Goal: Contribute content: Add original content to the website for others to see

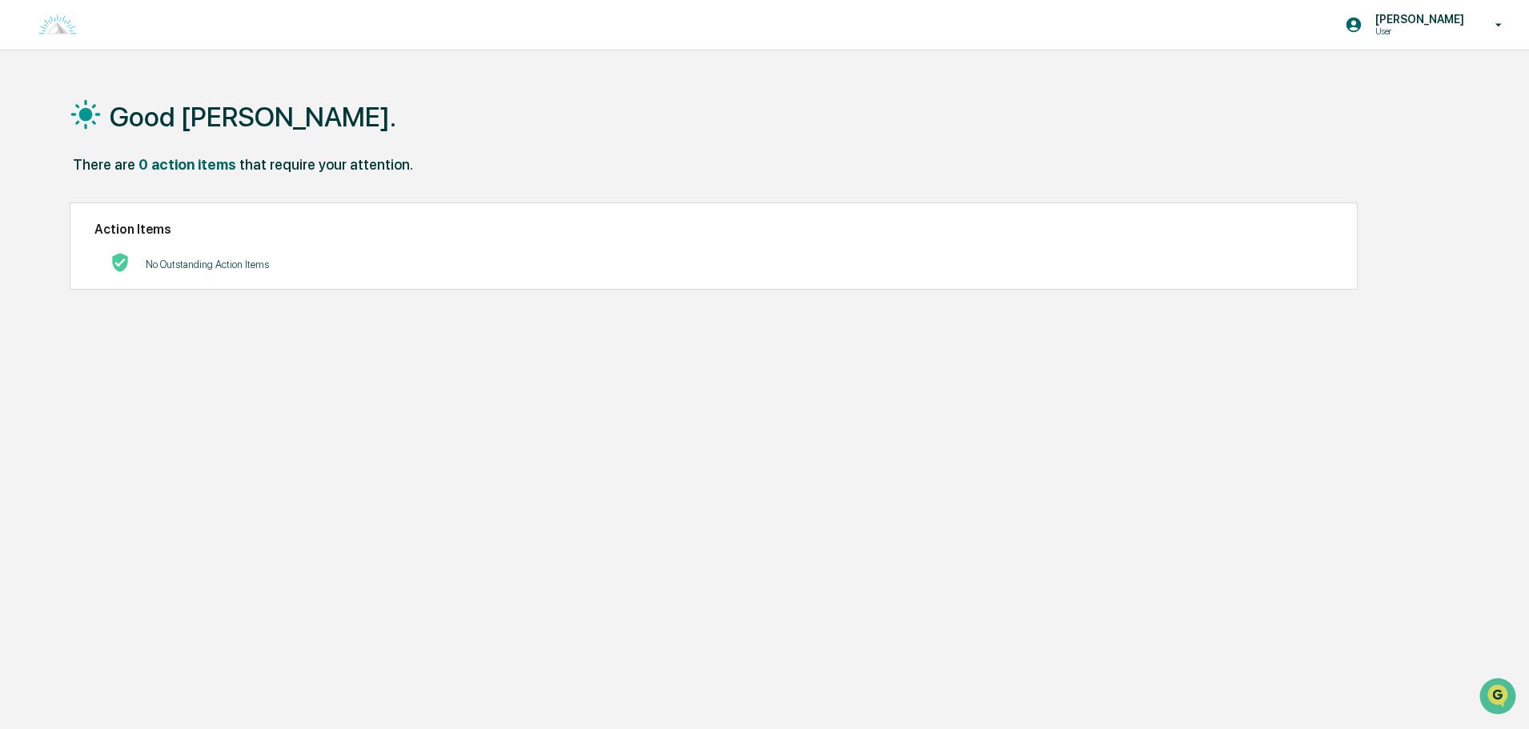
click at [225, 110] on h1 "Good Afternoon, Charles." at bounding box center [253, 117] width 287 height 32
click at [62, 26] on img at bounding box center [57, 25] width 38 height 22
click at [323, 444] on div "Good Afternoon, Charles. There are 0 action items that require your attention. …" at bounding box center [758, 440] width 1424 height 729
click at [1429, 18] on p "[PERSON_NAME]" at bounding box center [1417, 19] width 110 height 13
click at [1397, 82] on li "Switch to Admin view..." at bounding box center [1412, 81] width 224 height 30
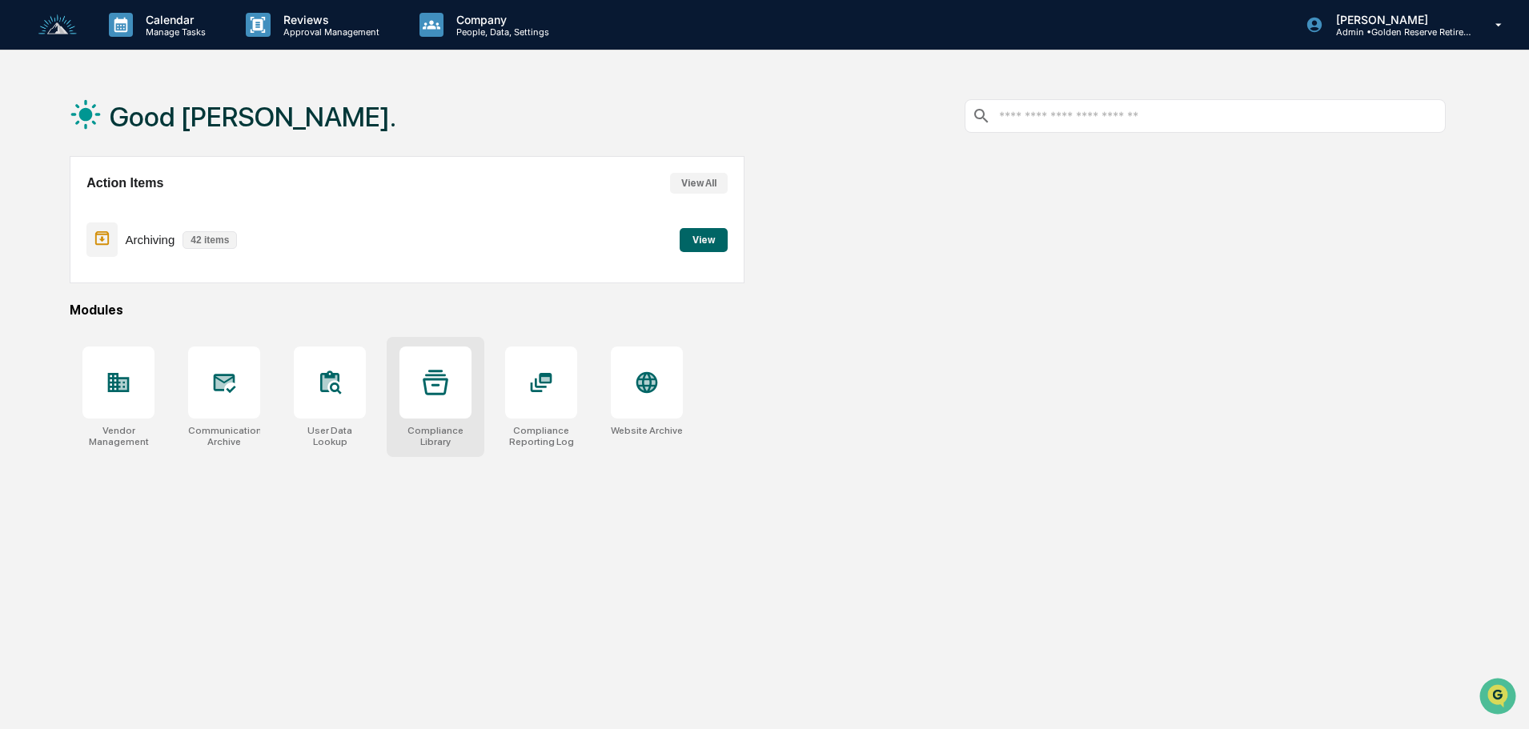
click at [421, 367] on div at bounding box center [435, 383] width 72 height 72
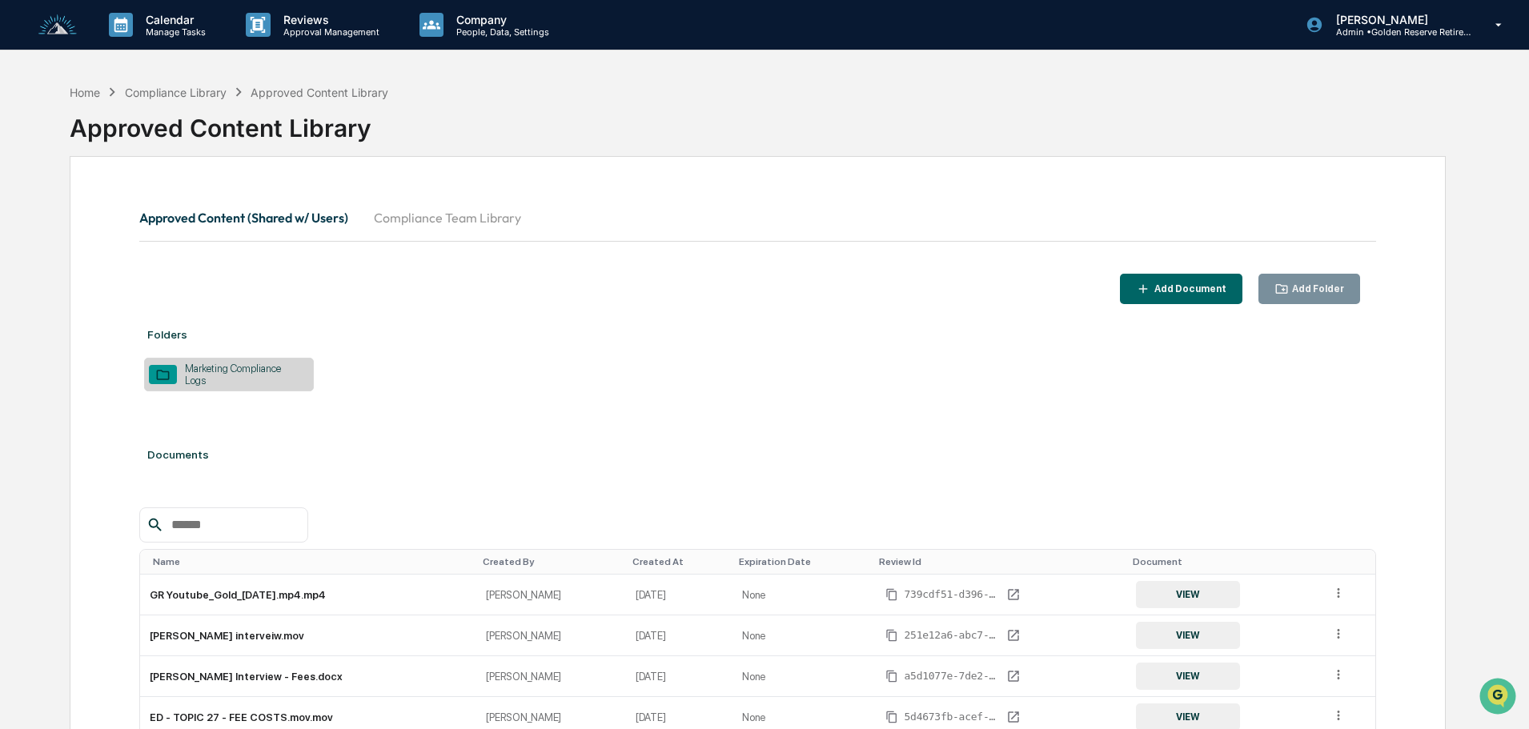
click at [408, 214] on button "Compliance Team Library" at bounding box center [447, 217] width 173 height 38
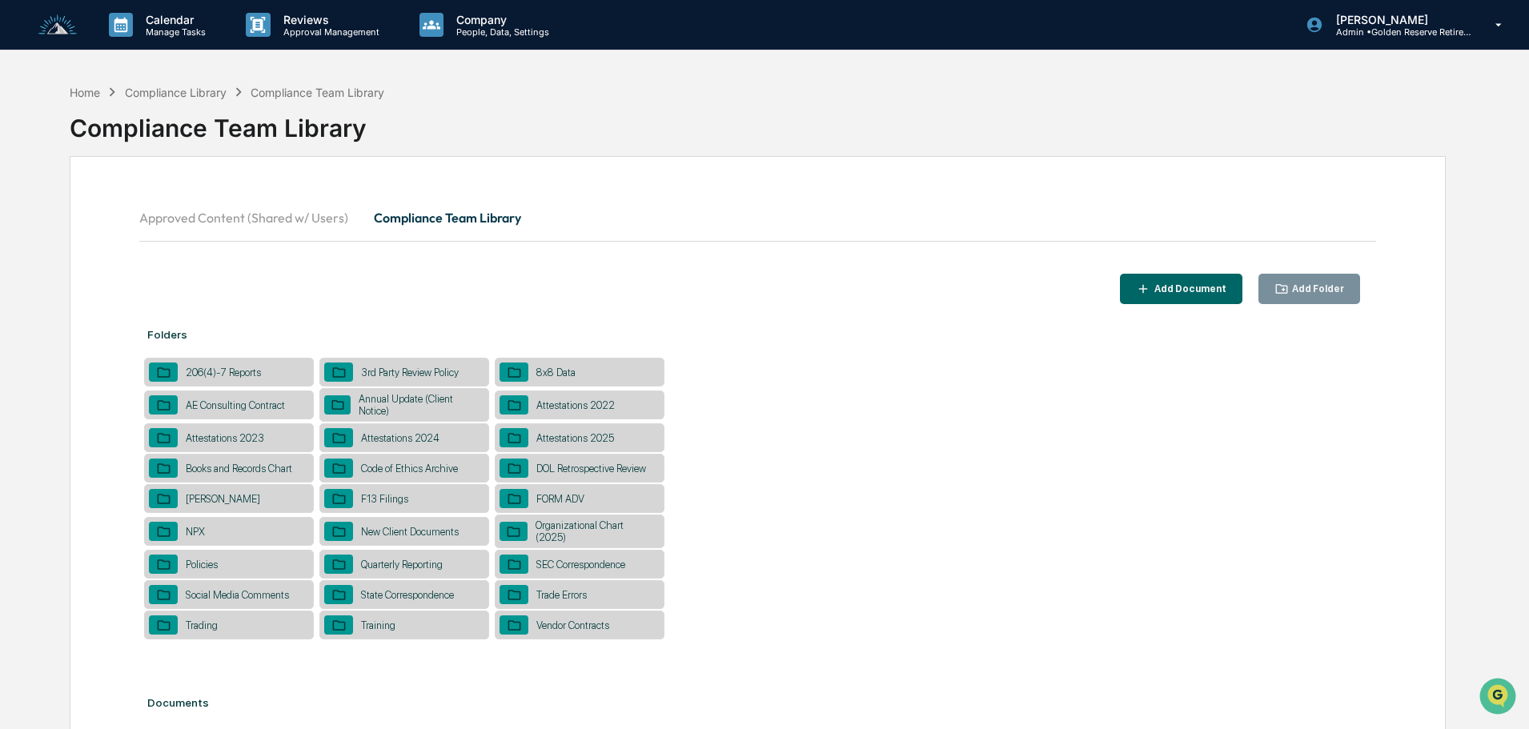
click at [568, 371] on div "8x8 Data" at bounding box center [555, 373] width 55 height 12
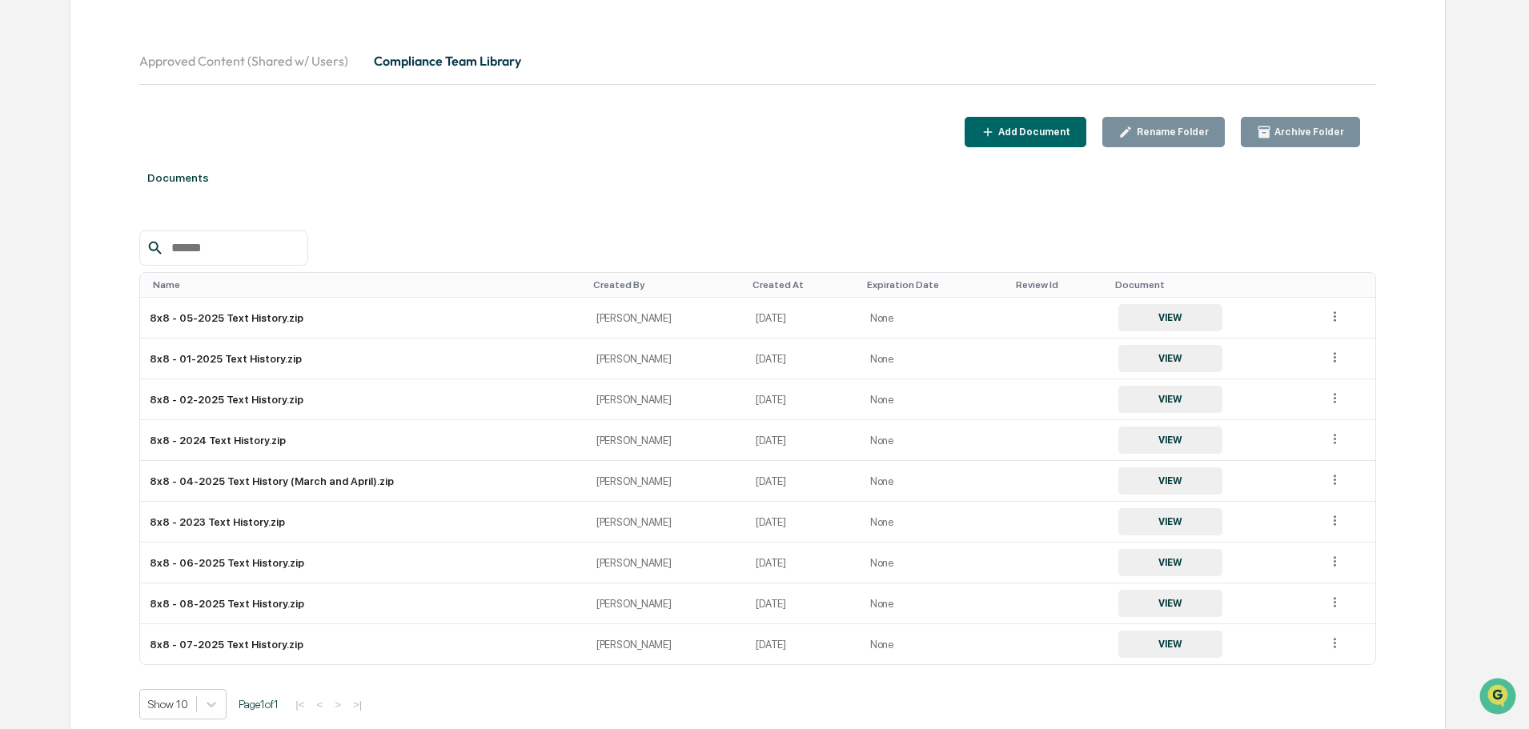
scroll to position [230, 0]
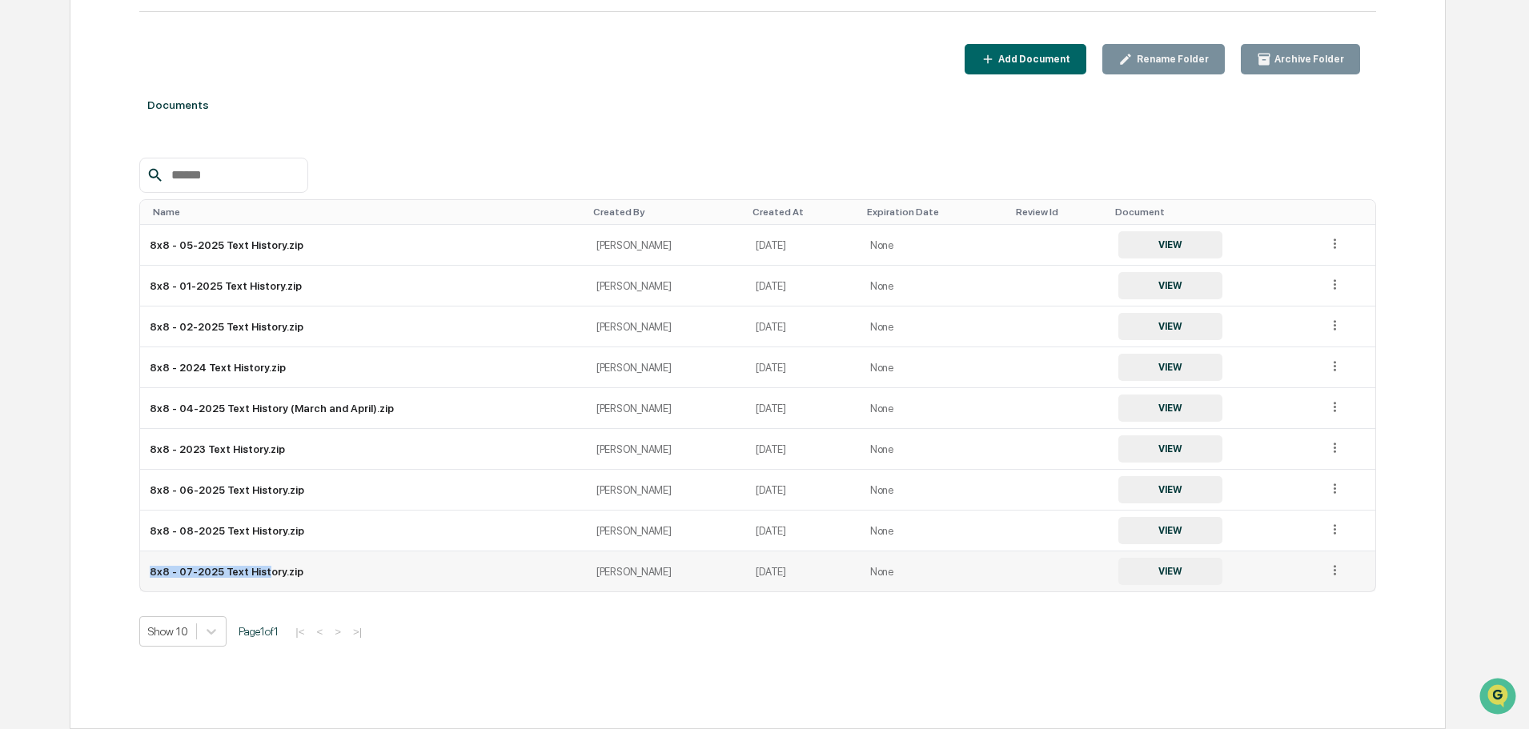
drag, startPoint x: 149, startPoint y: 571, endPoint x: 263, endPoint y: 575, distance: 113.7
click at [263, 575] on td "8x8 - 07-2025 Text History.zip" at bounding box center [363, 571] width 447 height 40
click at [216, 569] on td "8x8 - 07-2025 Text History.zip" at bounding box center [363, 571] width 447 height 40
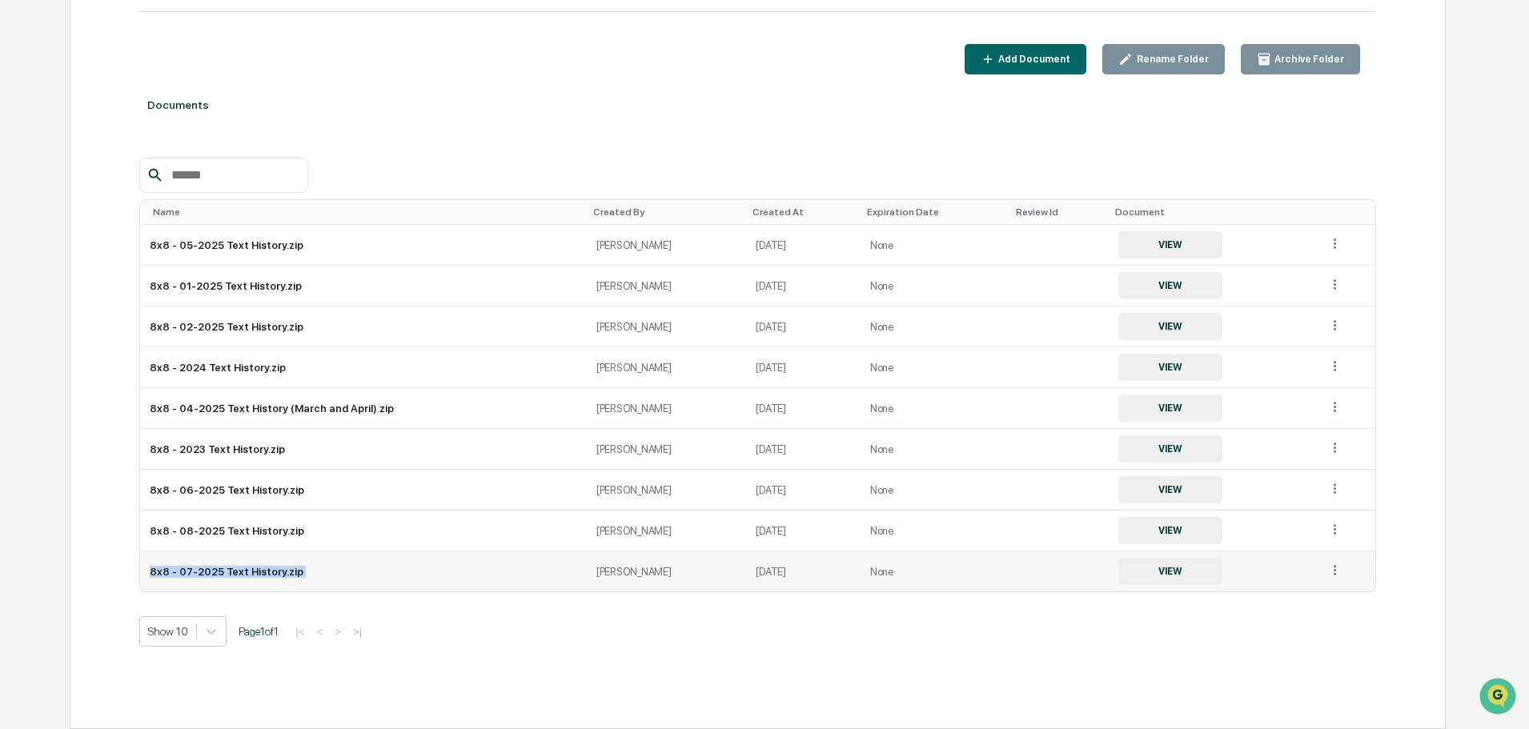
click at [216, 569] on td "8x8 - 07-2025 Text History.zip" at bounding box center [363, 571] width 447 height 40
copy td "8x8 - 07-2025 Text History.zip"
click at [1051, 60] on div "Add Document" at bounding box center [1032, 59] width 75 height 11
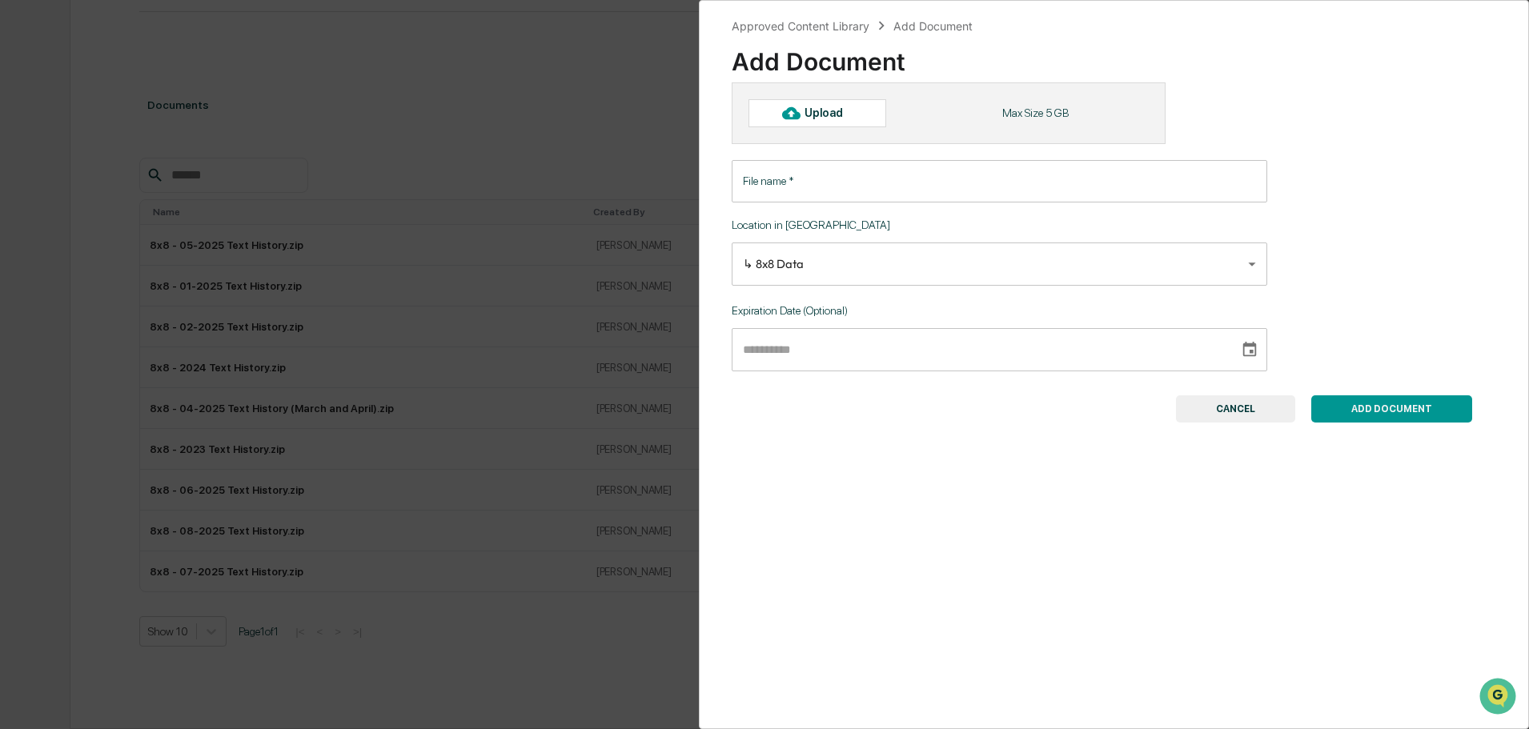
click at [849, 177] on input "File name   *" at bounding box center [999, 181] width 535 height 42
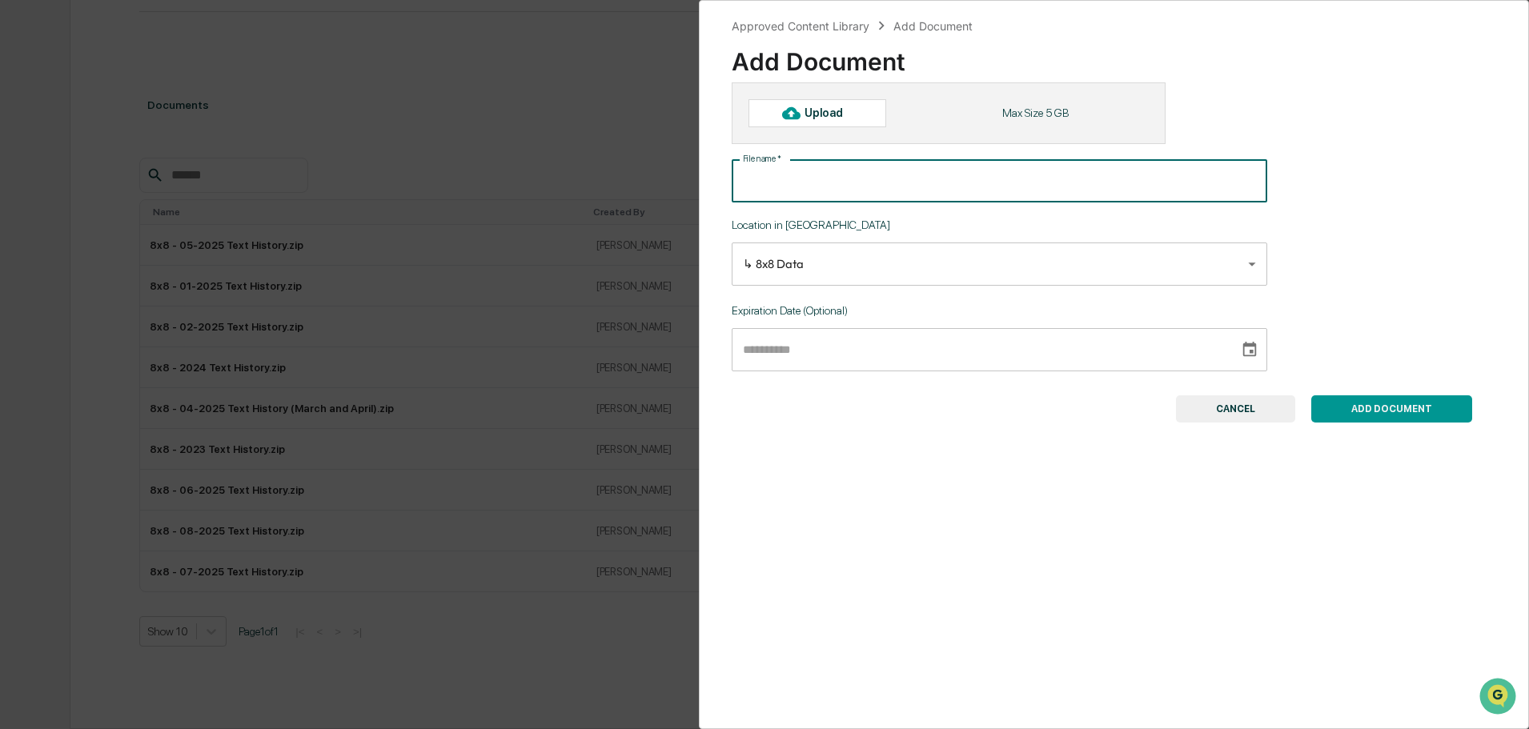
paste input "**********"
type input "**********"
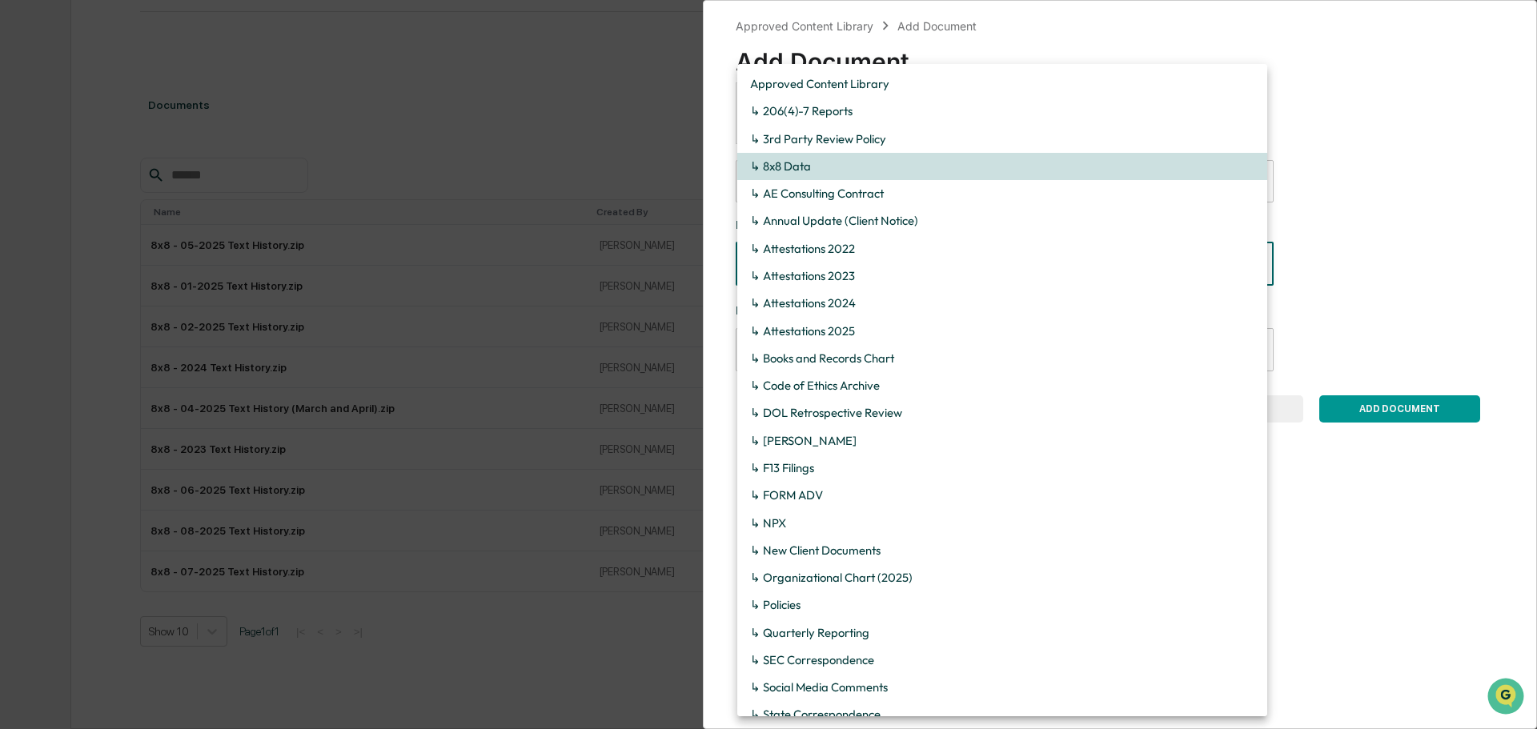
click at [1067, 267] on body "Calendar Manage Tasks Reviews Approval Management Company People, Data, Setting…" at bounding box center [768, 249] width 1537 height 959
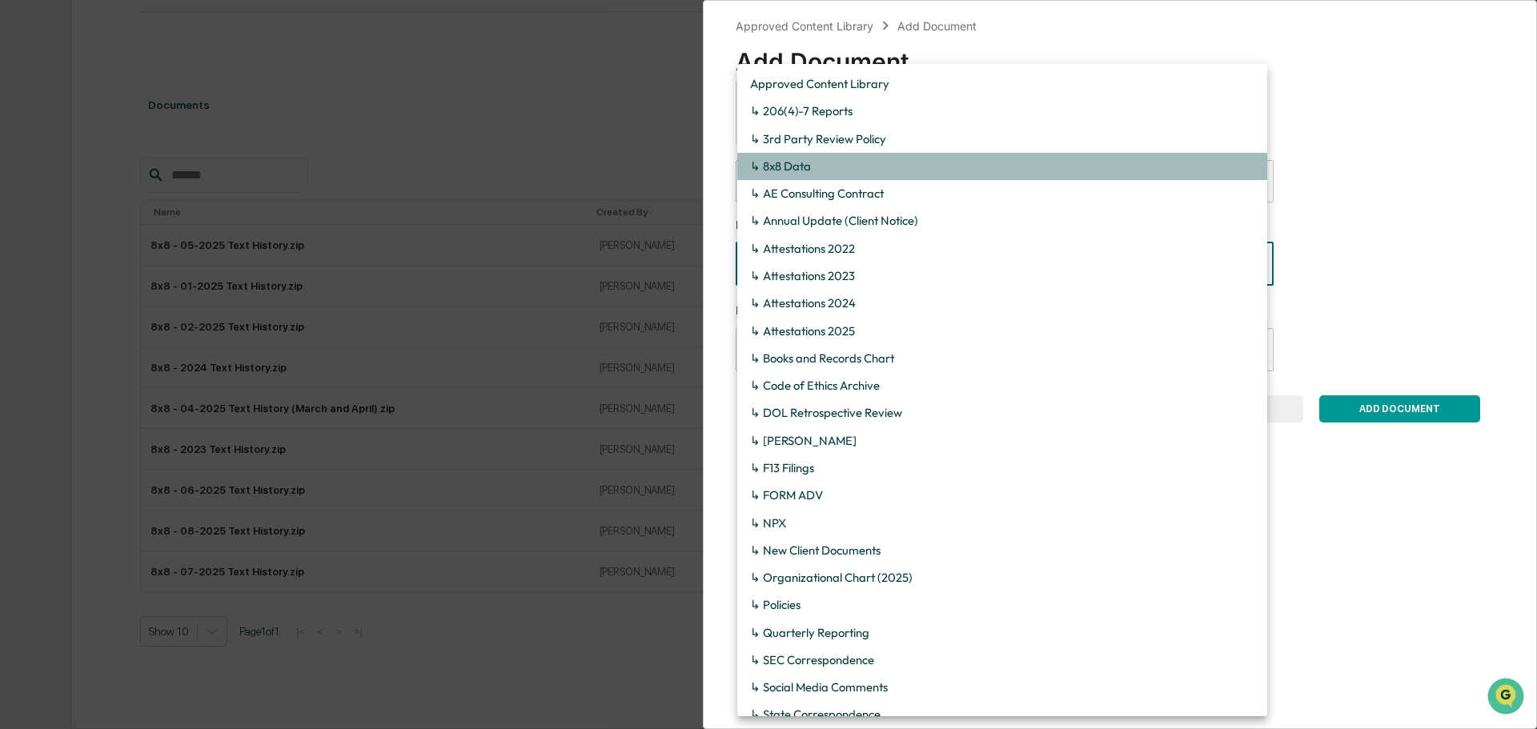
click at [1026, 163] on li "↳ 8x8 Data" at bounding box center [1002, 166] width 530 height 27
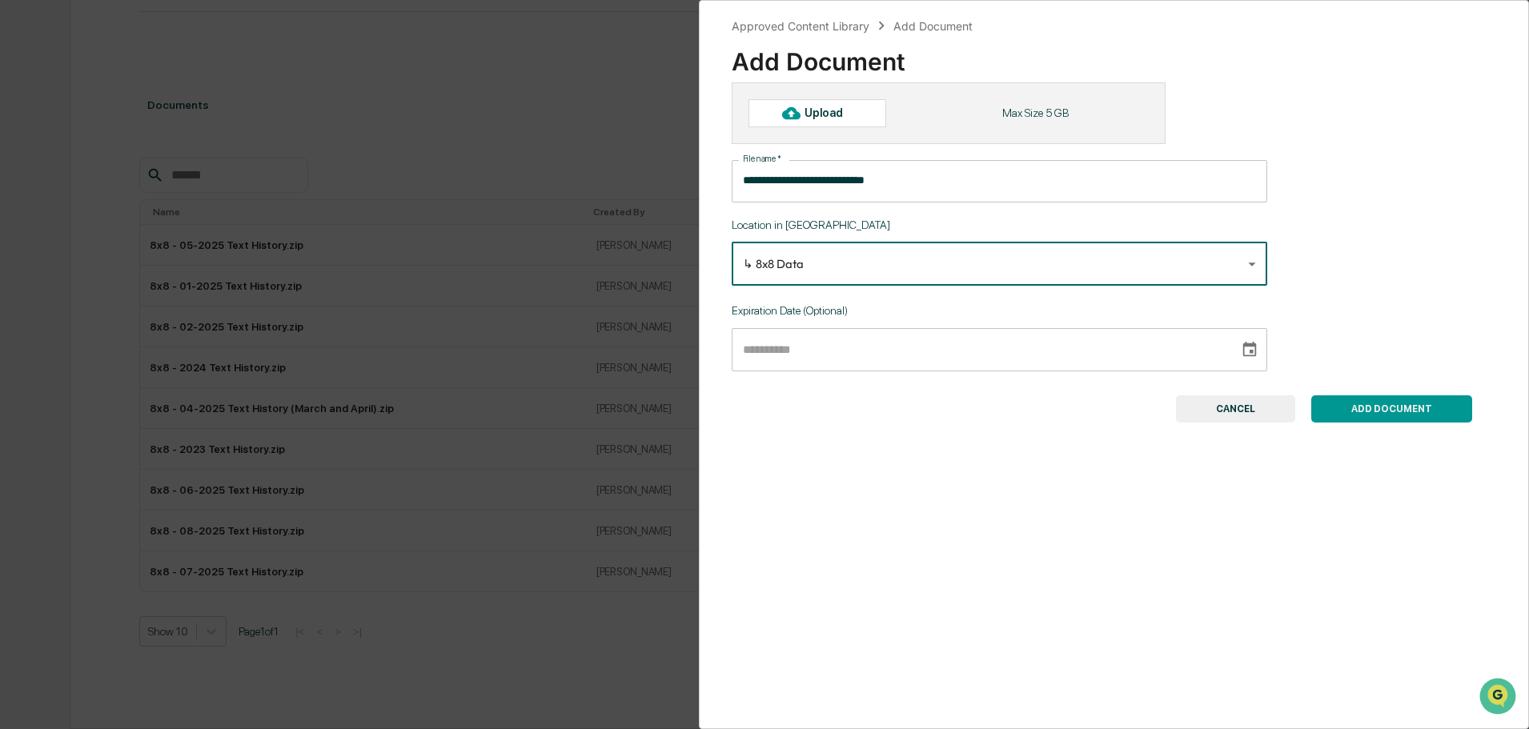
click at [1385, 247] on div "**********" at bounding box center [1114, 252] width 764 height 340
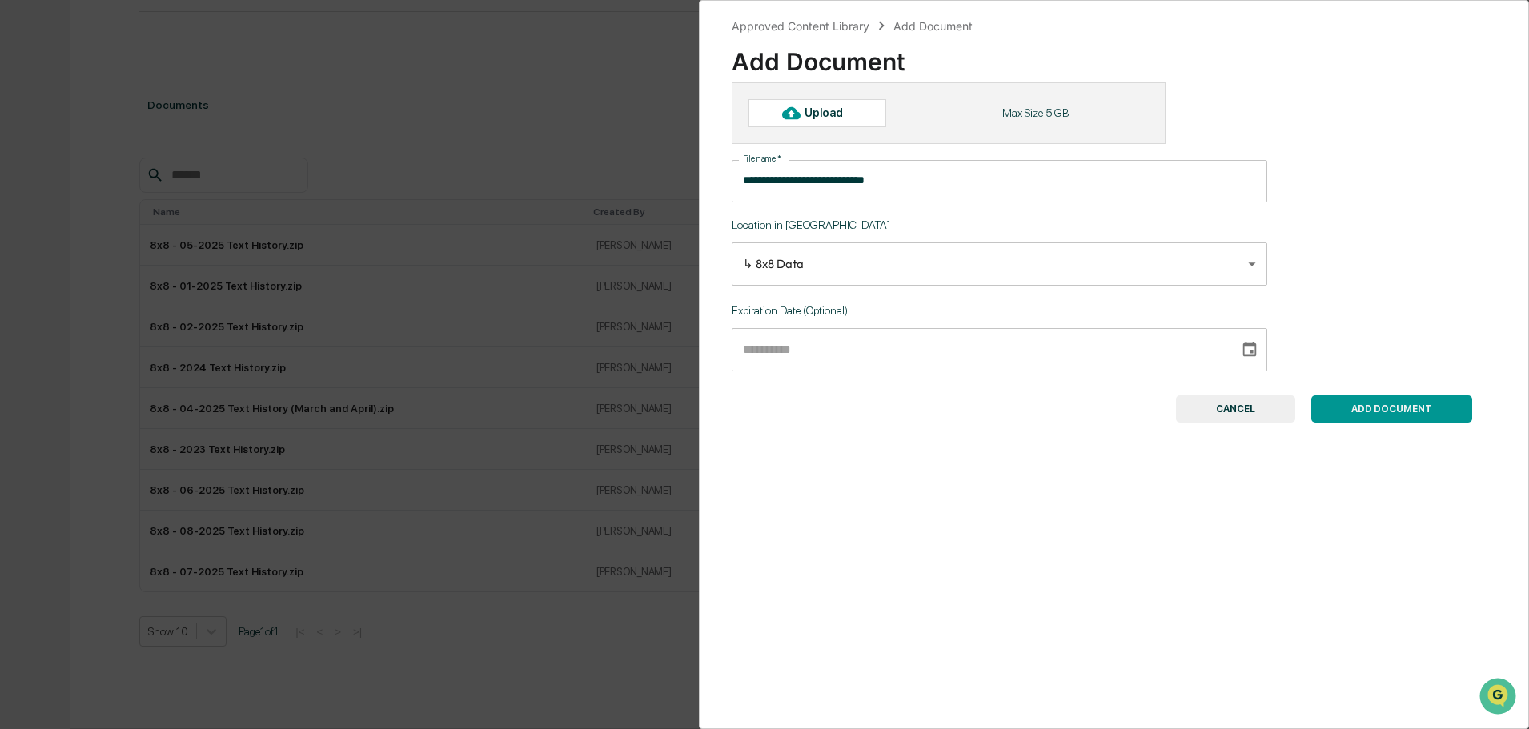
click at [828, 112] on div "Upload" at bounding box center [830, 112] width 52 height 13
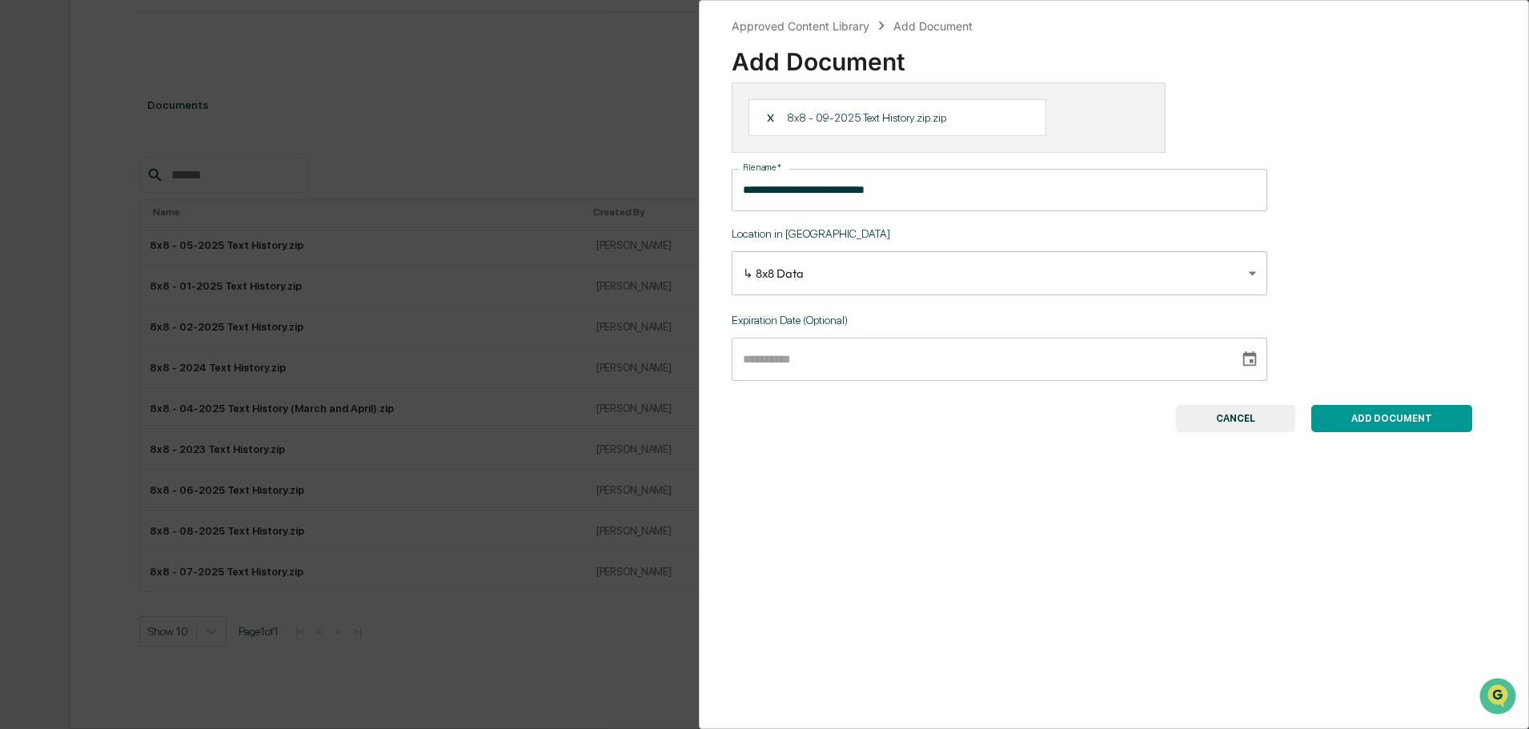
click at [1384, 421] on button "ADD DOCUMENT" at bounding box center [1391, 418] width 161 height 27
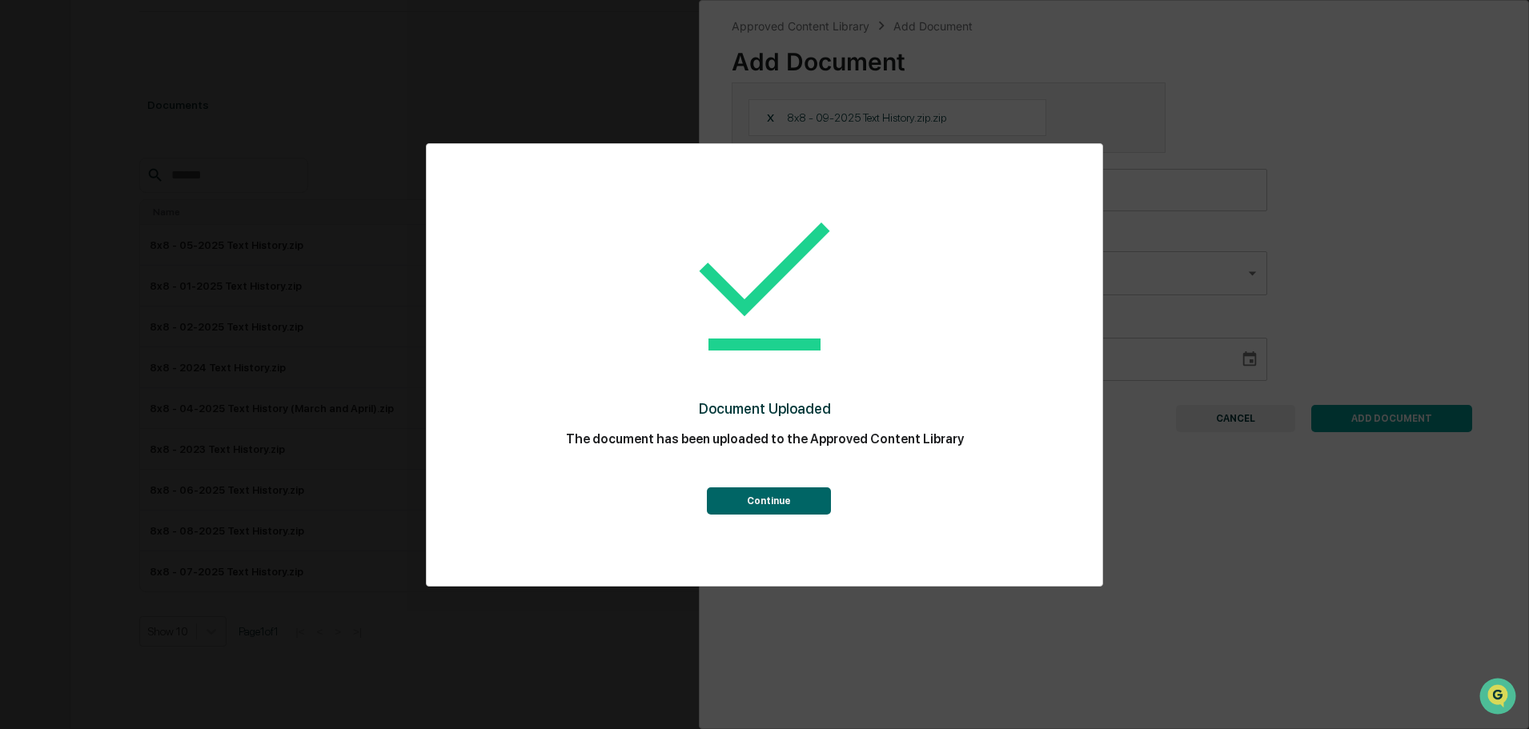
click at [762, 497] on button "Continue" at bounding box center [769, 500] width 124 height 27
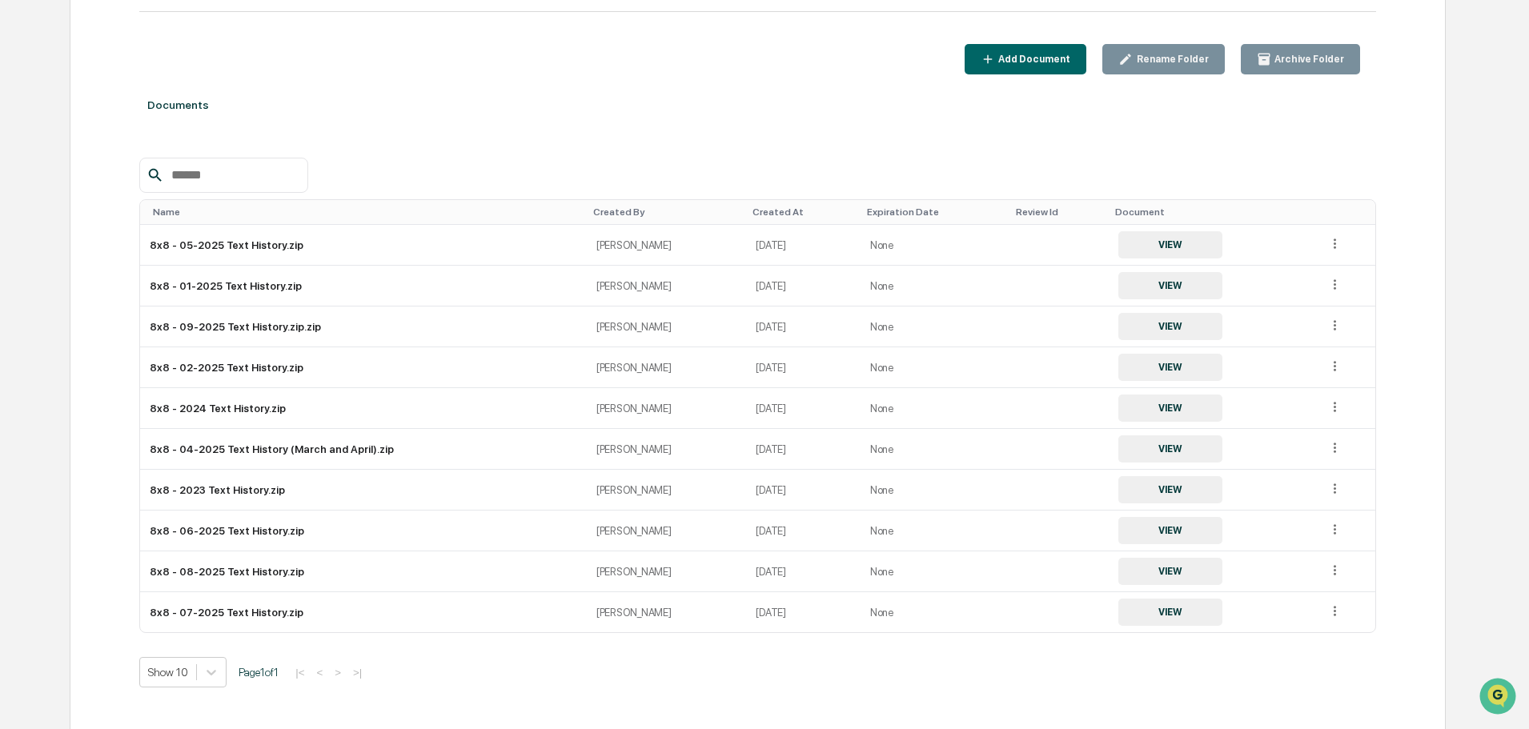
click at [198, 210] on div "Name" at bounding box center [366, 211] width 427 height 11
click at [198, 210] on div "Name ▲" at bounding box center [366, 211] width 427 height 11
click at [198, 210] on div "Name ▼" at bounding box center [366, 211] width 427 height 11
click at [195, 218] on div "Name" at bounding box center [366, 211] width 427 height 11
click at [1327, 528] on icon at bounding box center [1334, 529] width 15 height 15
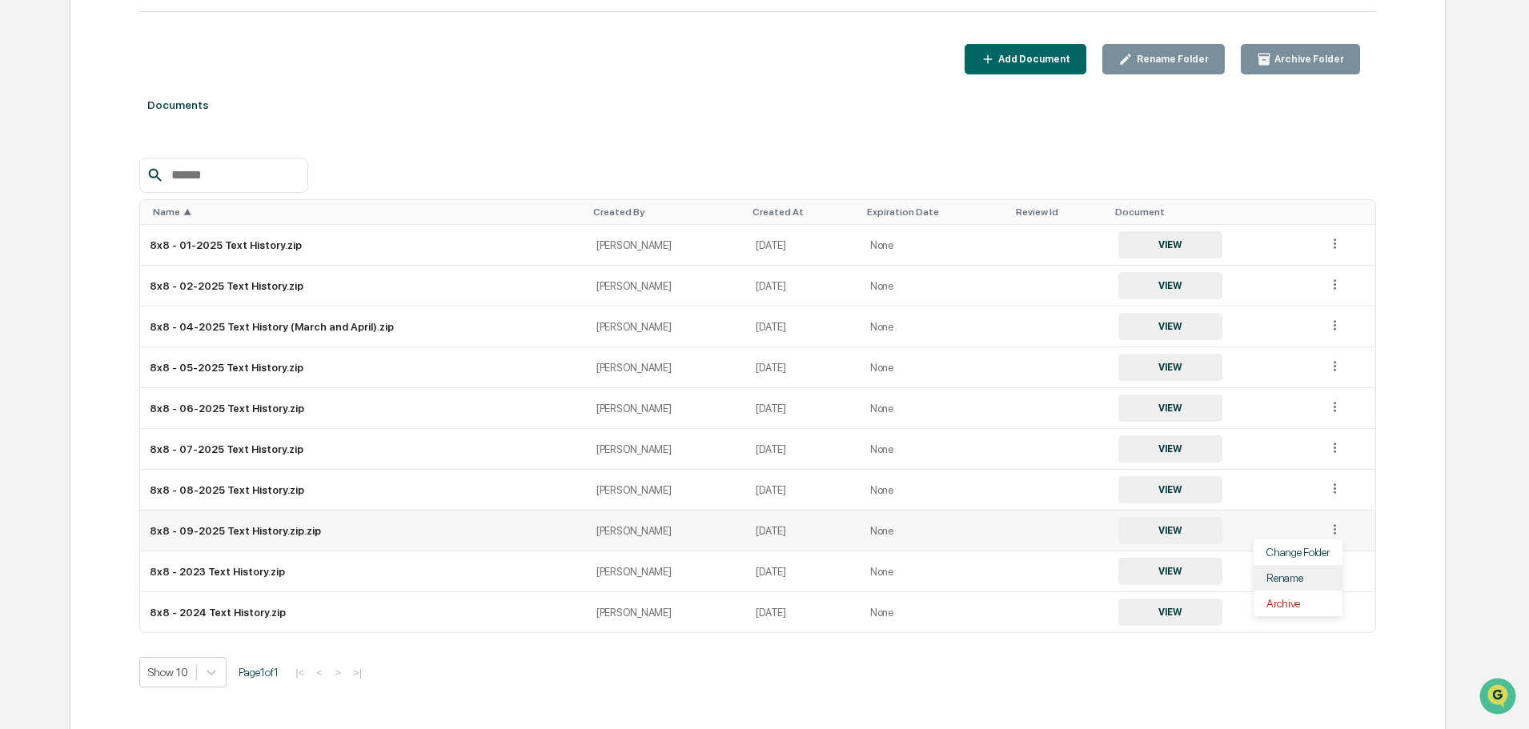
click at [1282, 577] on div "Rename" at bounding box center [1297, 578] width 89 height 26
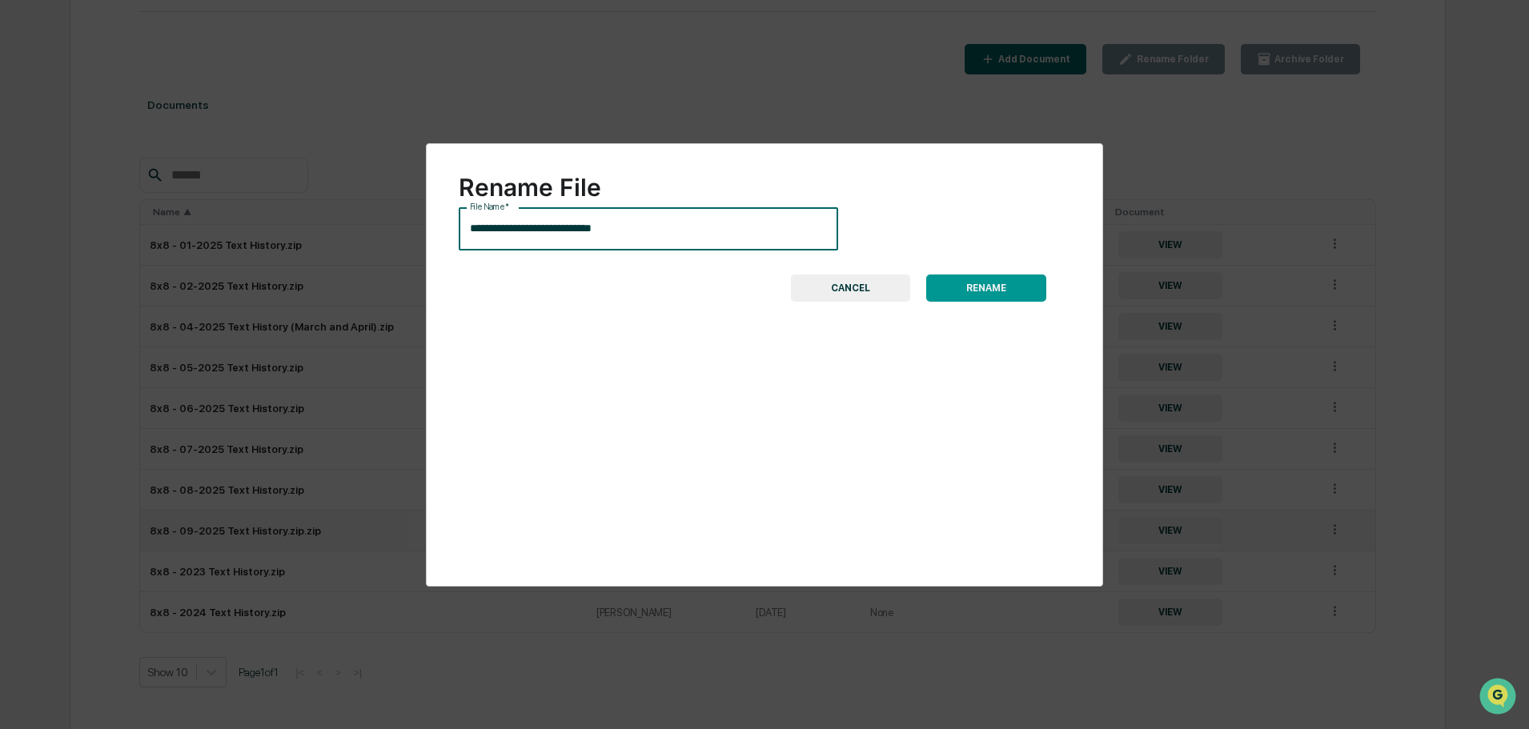
drag, startPoint x: 596, startPoint y: 227, endPoint x: 724, endPoint y: 228, distance: 127.3
click at [724, 228] on input "**********" at bounding box center [648, 229] width 379 height 42
type input "**********"
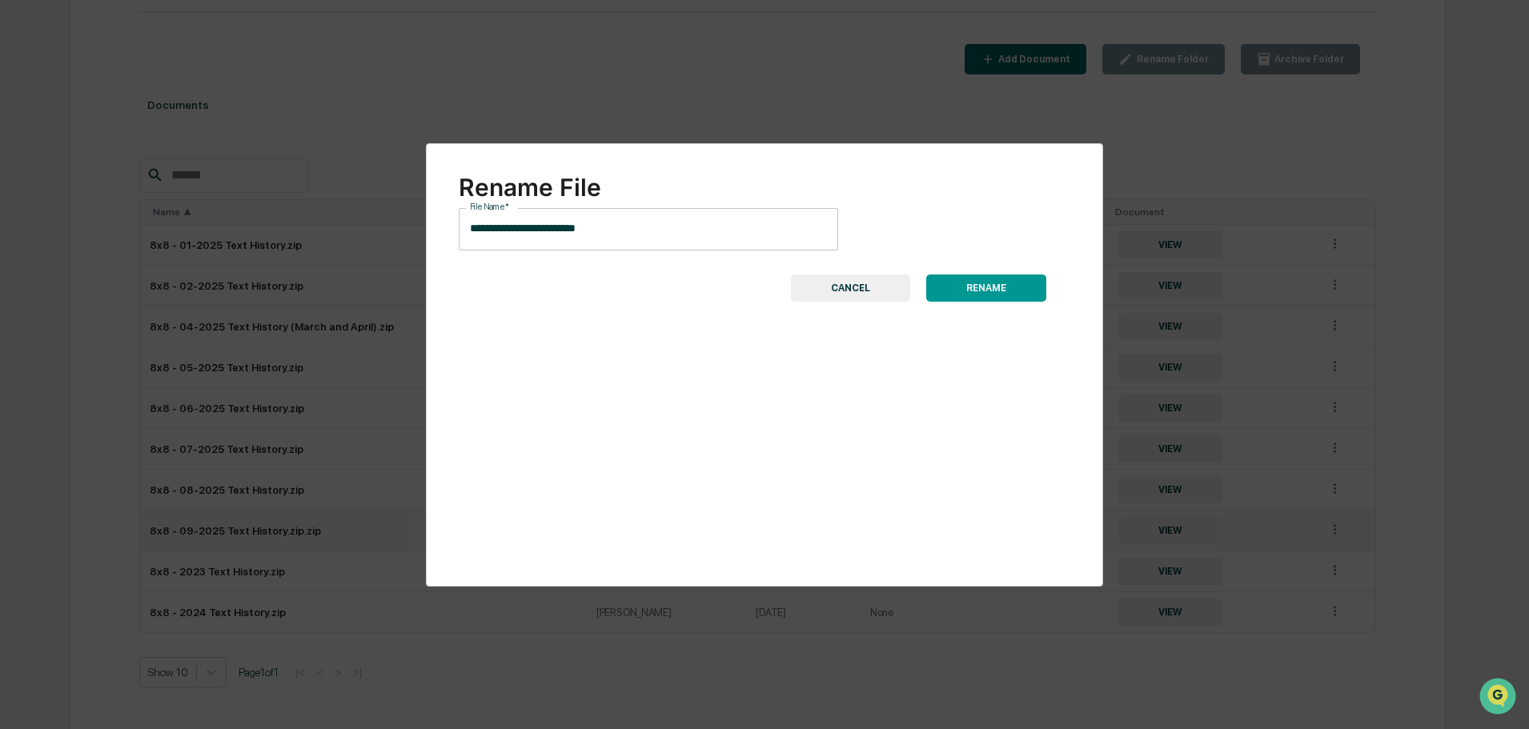
click at [992, 291] on button "RENAME" at bounding box center [986, 288] width 120 height 27
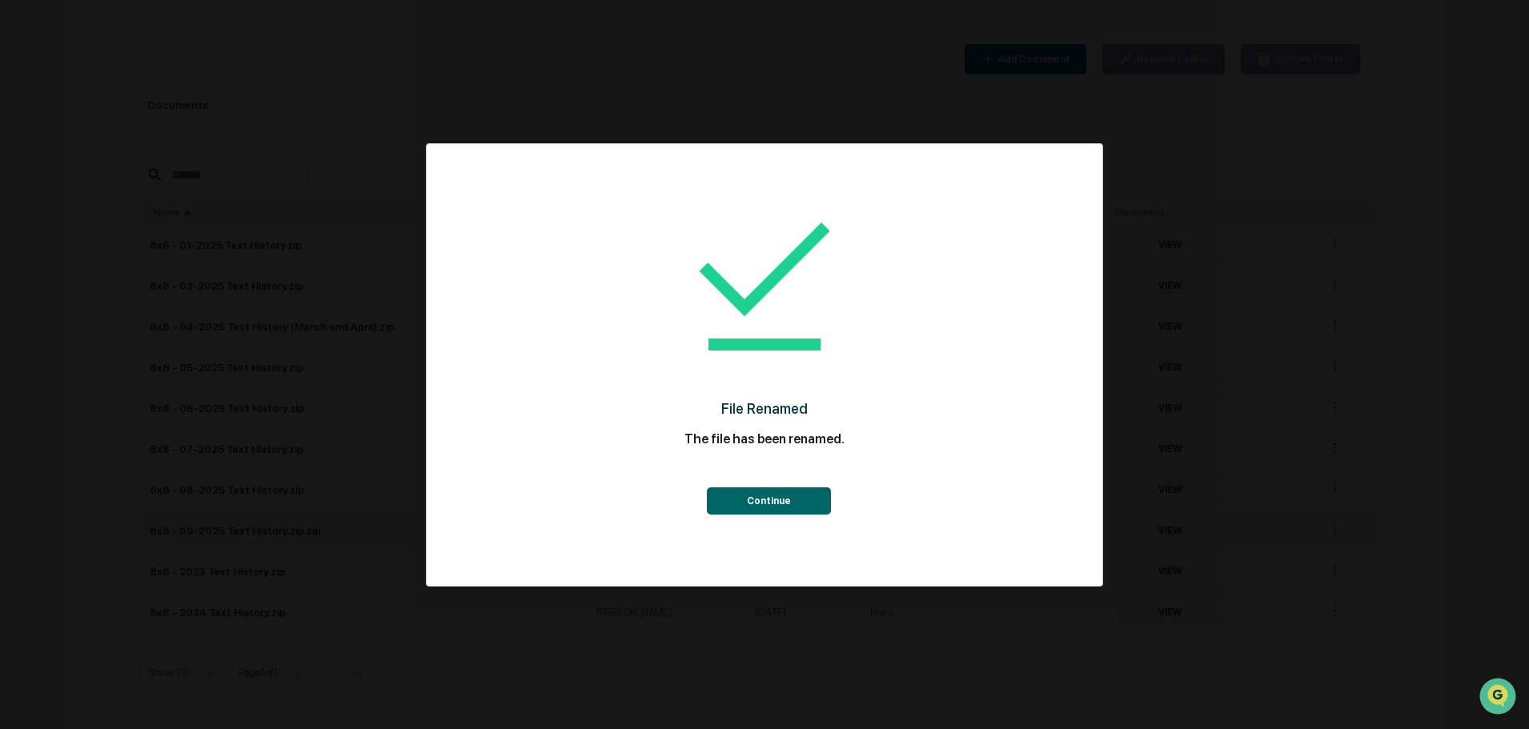
click at [768, 495] on button "Continue" at bounding box center [769, 500] width 124 height 27
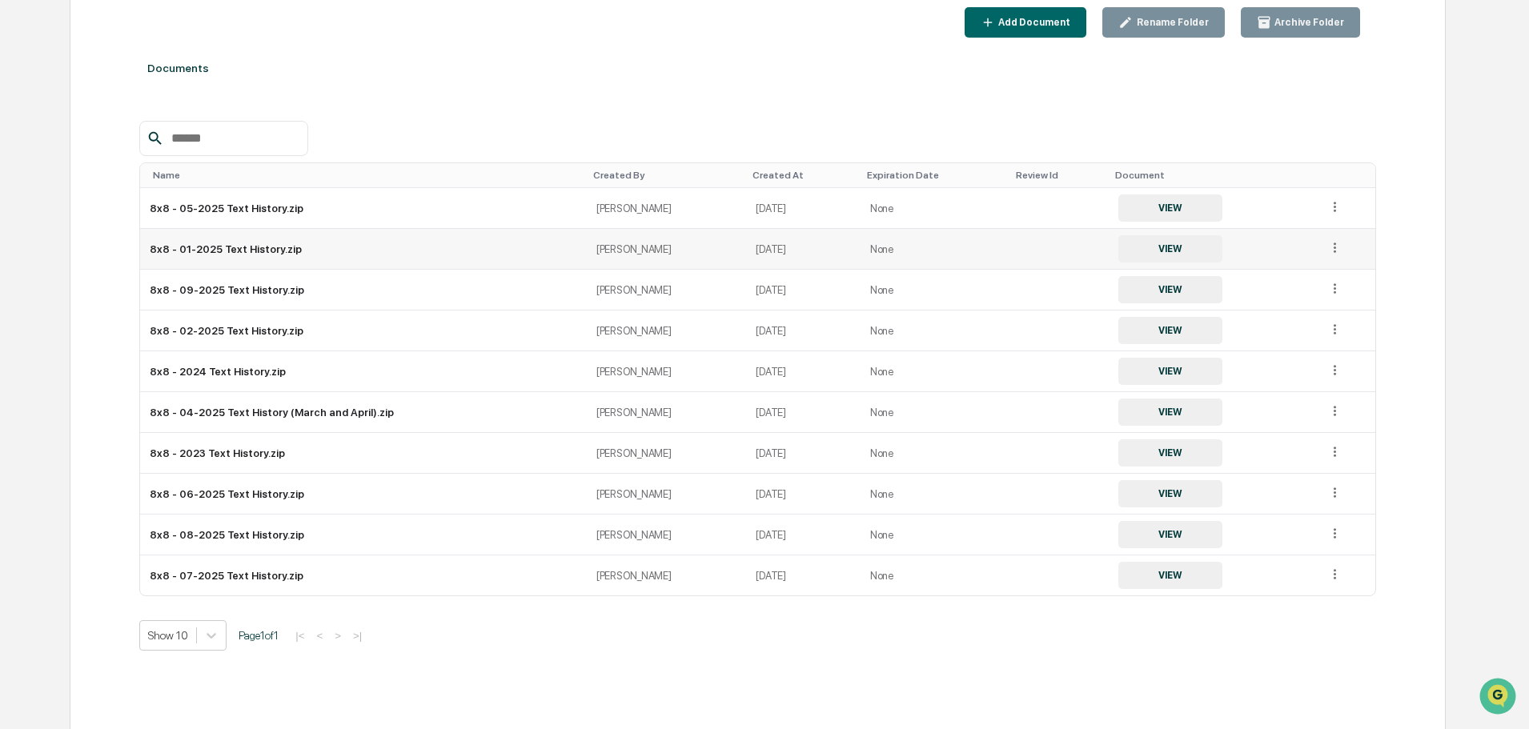
scroll to position [271, 0]
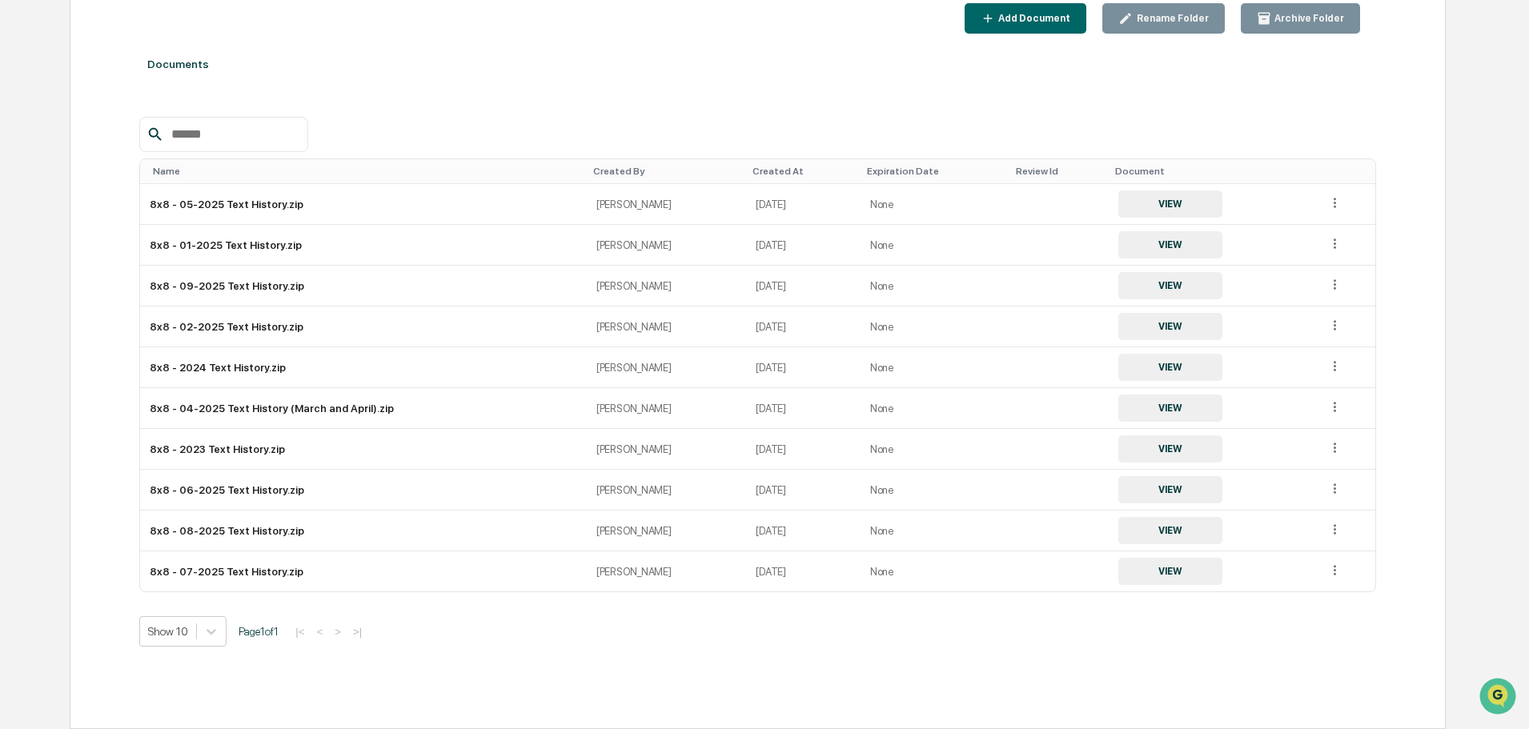
click at [202, 167] on div "Name" at bounding box center [366, 171] width 427 height 11
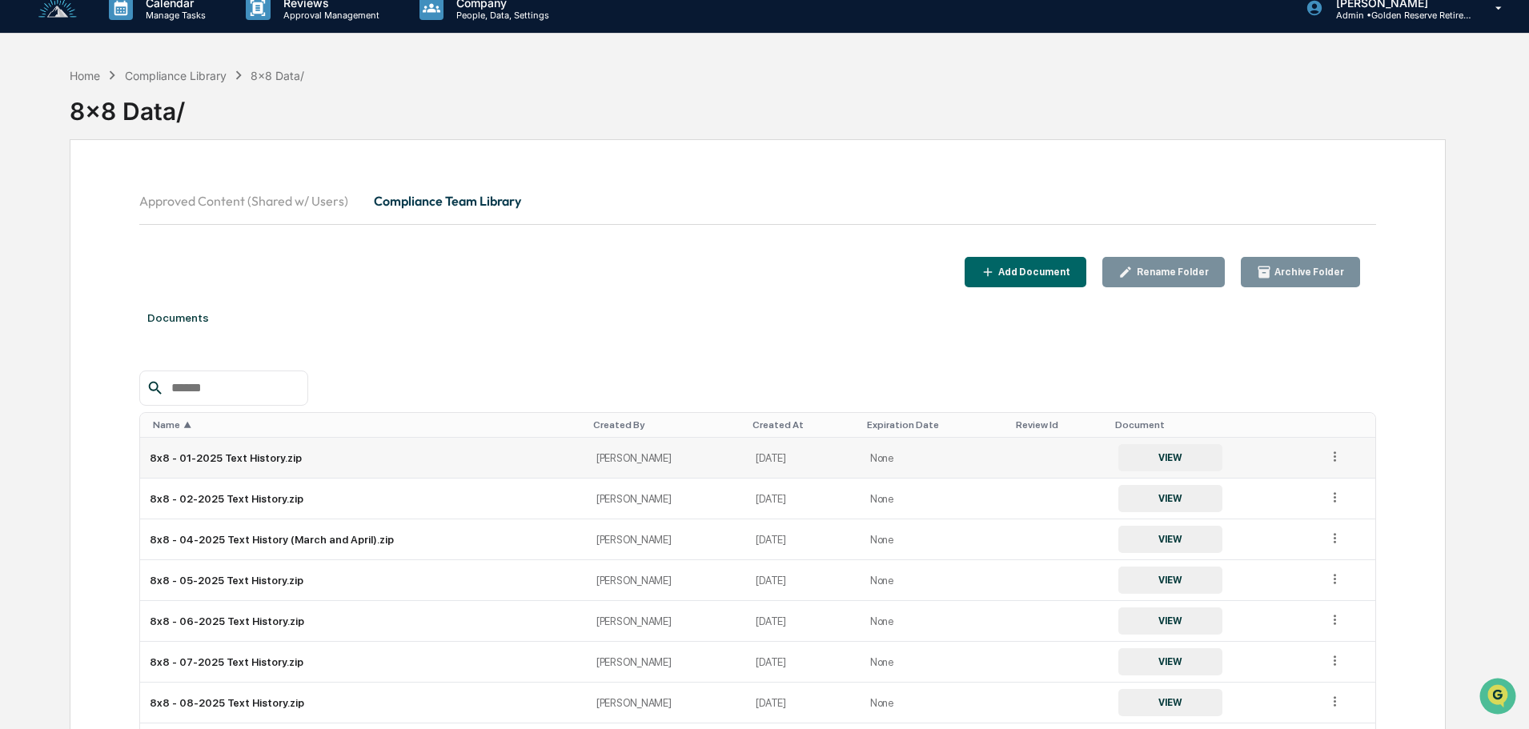
scroll to position [0, 0]
